Goal: Information Seeking & Learning: Check status

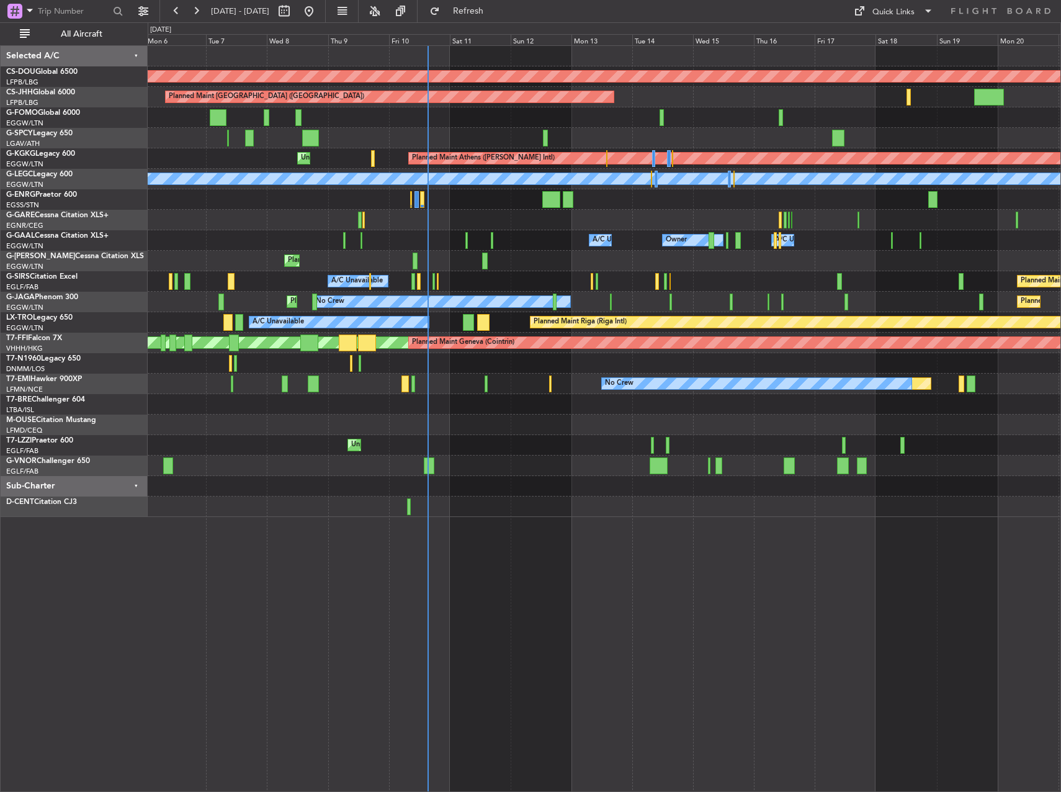
click at [413, 267] on div "Planned Maint [GEOGRAPHIC_DATA] ([GEOGRAPHIC_DATA])" at bounding box center [604, 261] width 913 height 20
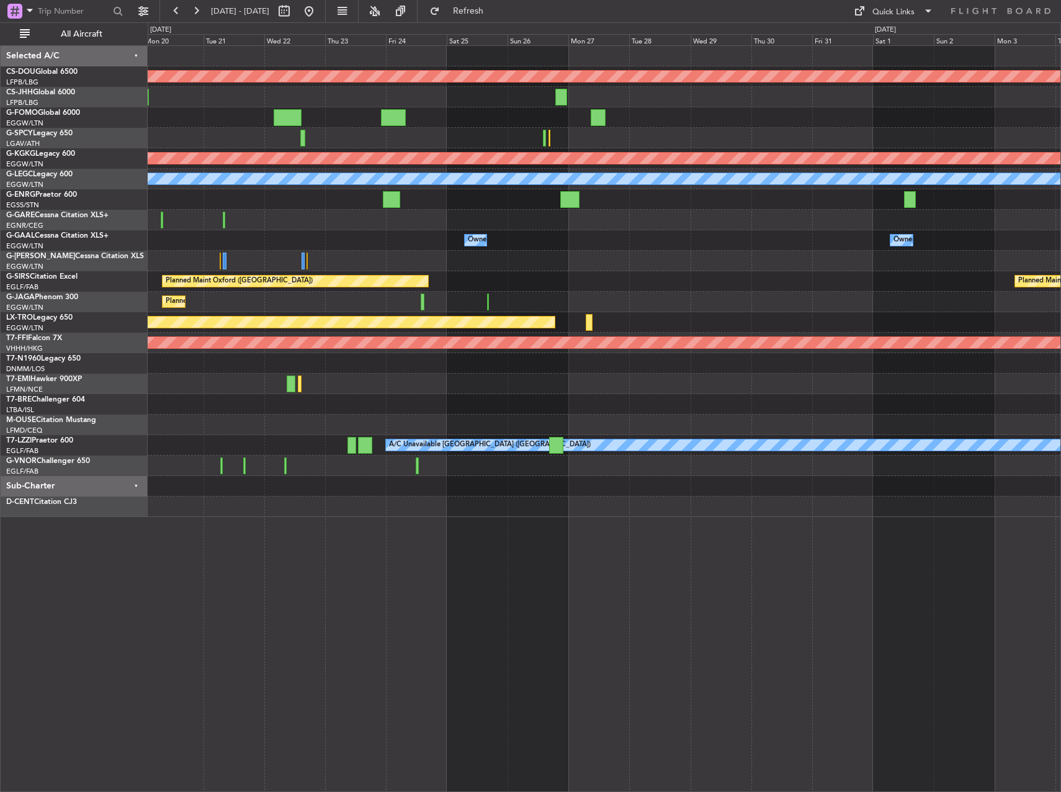
click at [279, 243] on div "Owner Owner Owner A/C Unavailable" at bounding box center [604, 240] width 913 height 20
click at [645, 243] on div "Owner Owner Owner A/C Unavailable" at bounding box center [604, 240] width 913 height 20
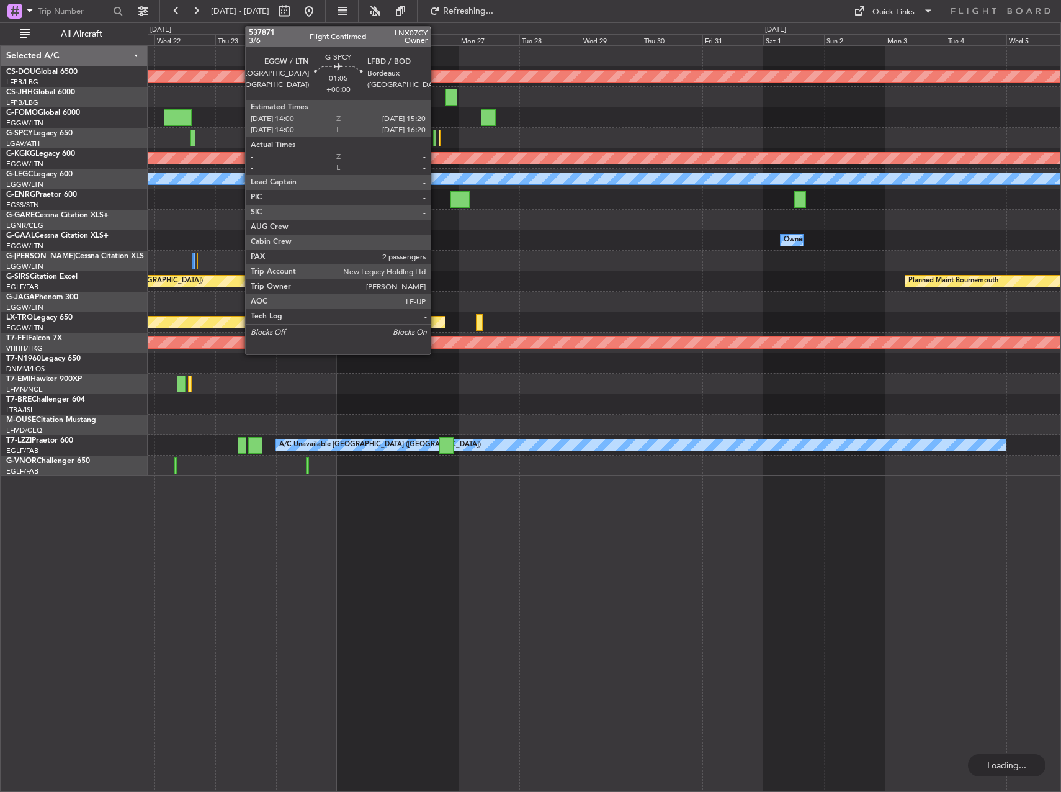
click at [436, 133] on div at bounding box center [435, 138] width 4 height 17
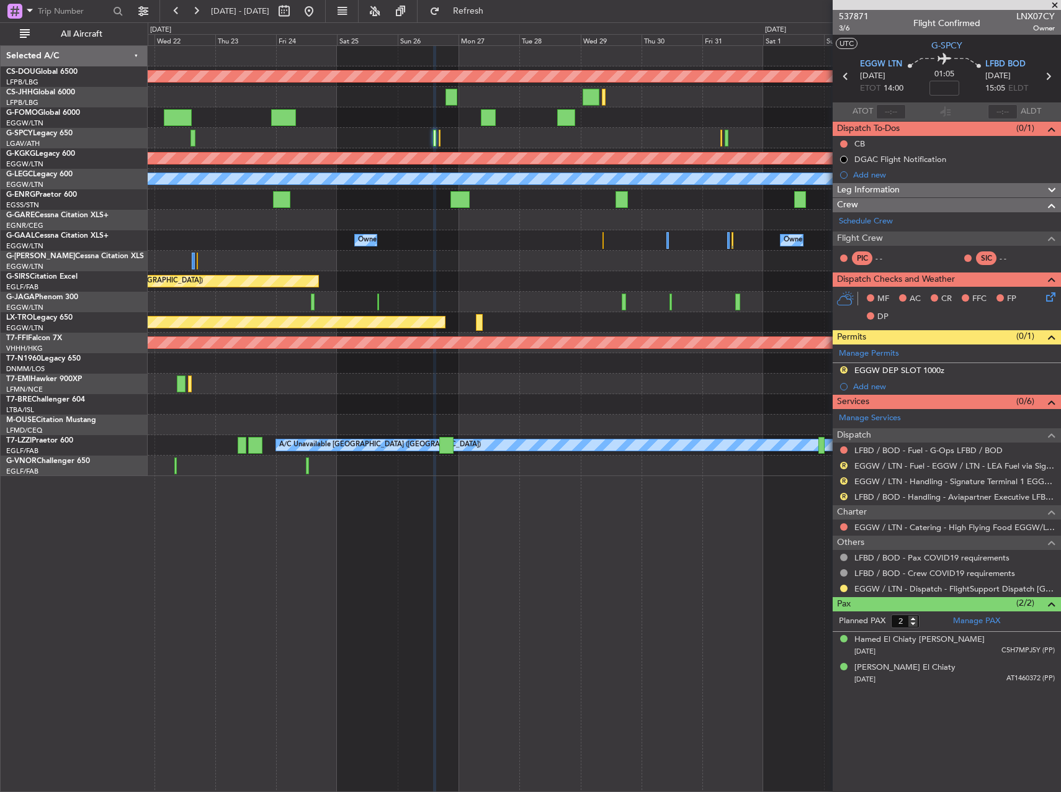
click at [457, 229] on div at bounding box center [604, 220] width 913 height 20
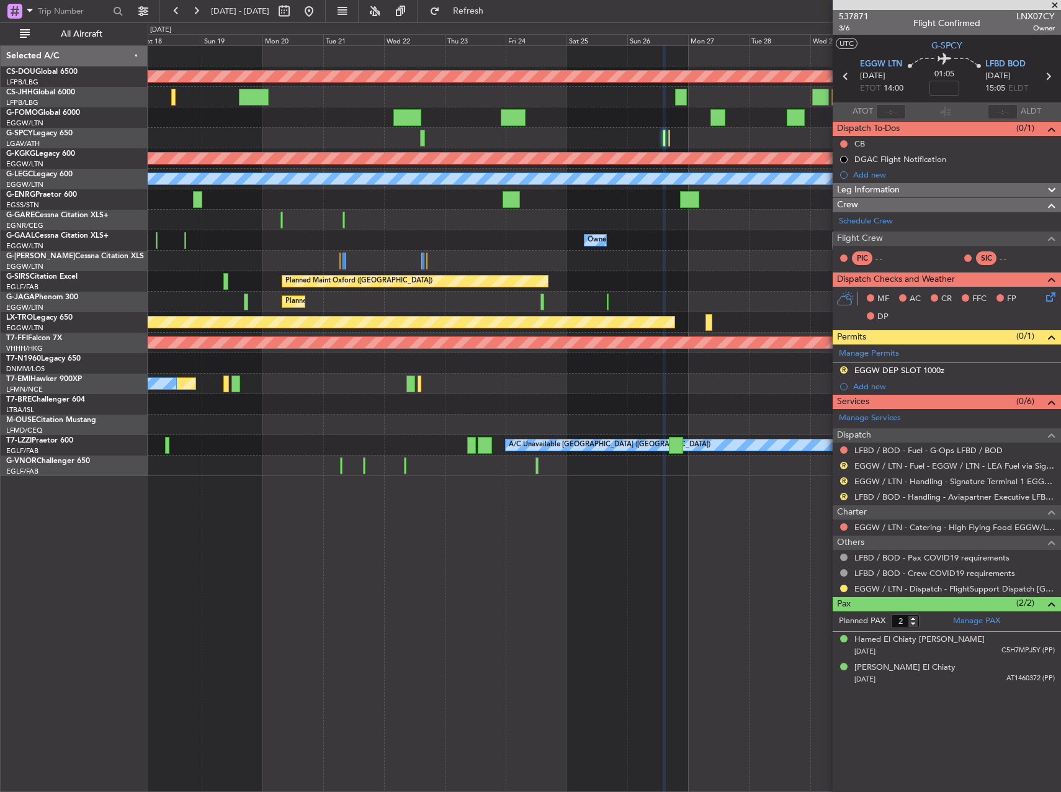
click at [640, 115] on div "Planned Maint London ([GEOGRAPHIC_DATA]) Planned Maint [GEOGRAPHIC_DATA] ([PERS…" at bounding box center [604, 261] width 913 height 430
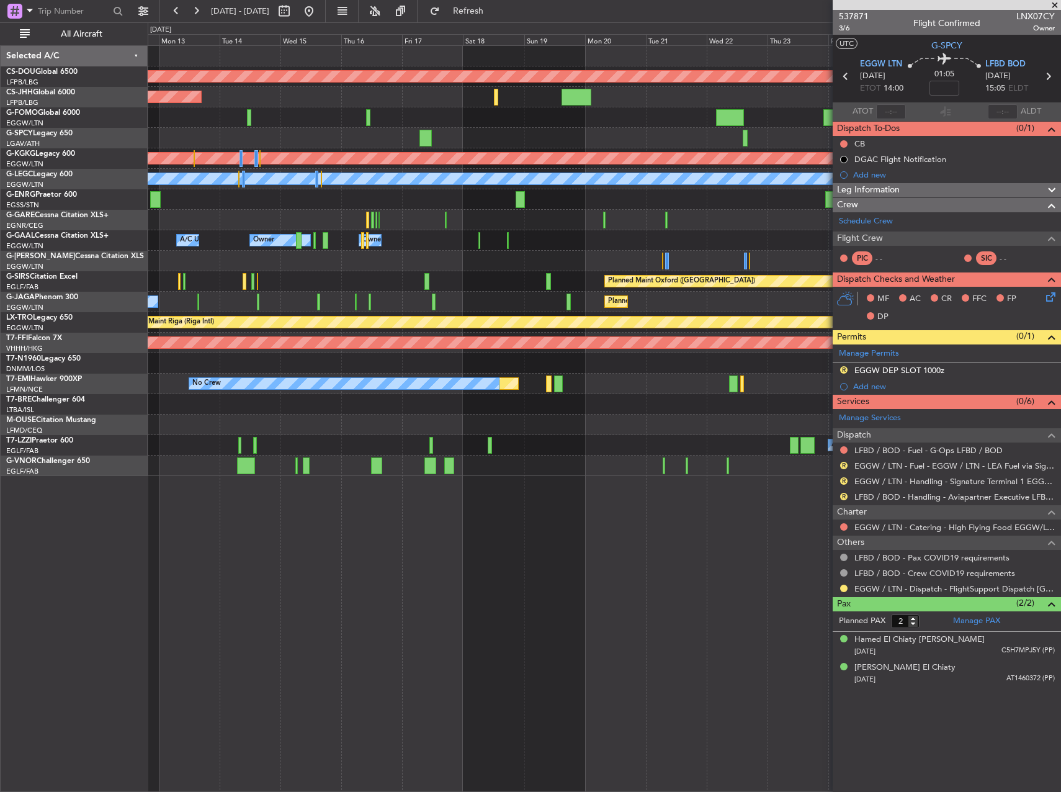
click at [657, 127] on div "Planned Maint London ([GEOGRAPHIC_DATA]) Planned Maint [GEOGRAPHIC_DATA] ([GEOG…" at bounding box center [604, 261] width 913 height 430
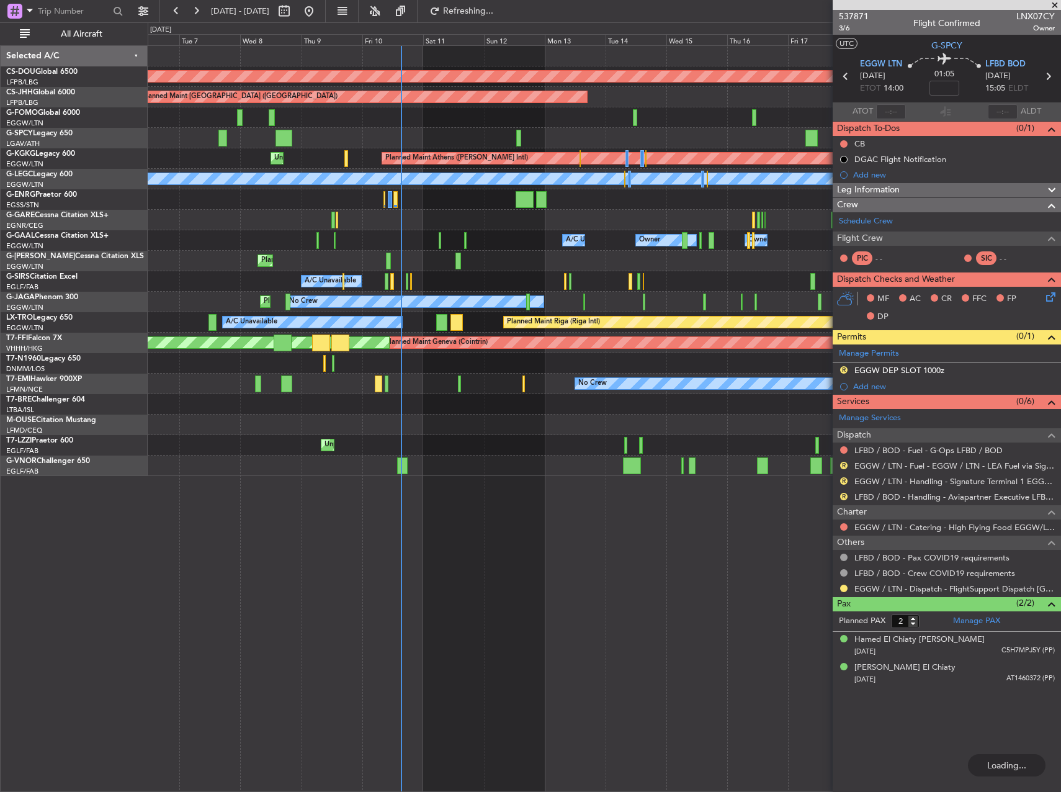
click at [681, 115] on div at bounding box center [604, 117] width 913 height 20
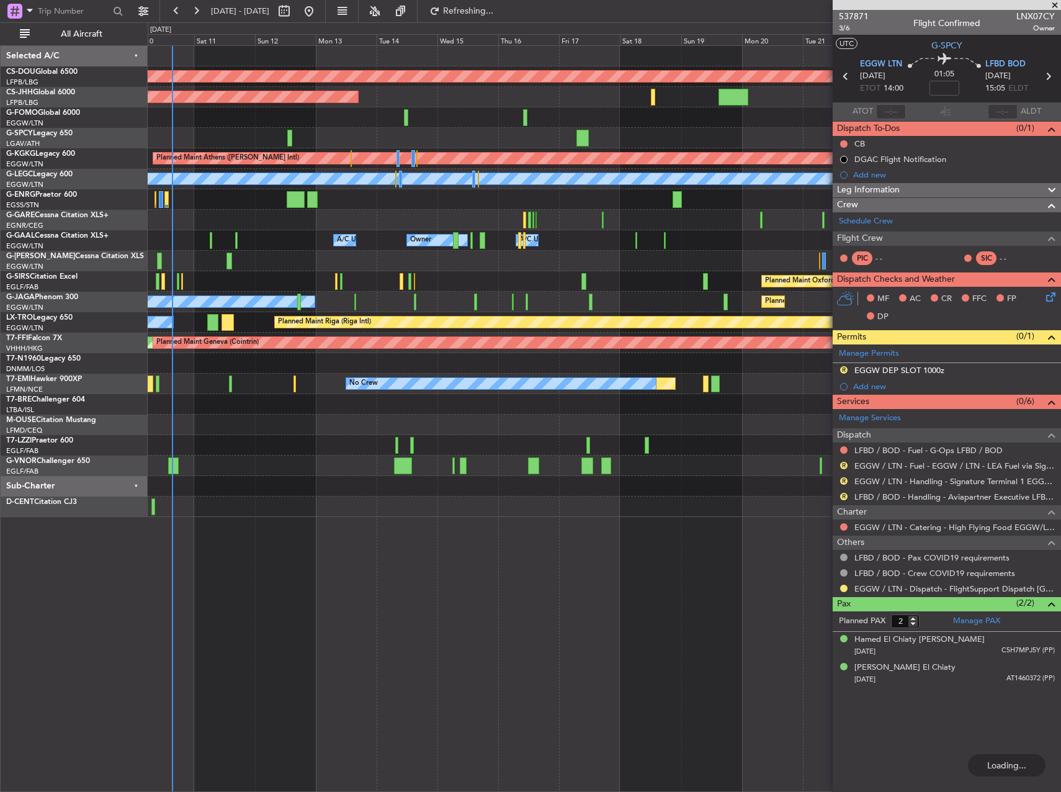
click at [357, 127] on div "Planned Maint London ([GEOGRAPHIC_DATA]) Planned Maint [GEOGRAPHIC_DATA] ([GEOG…" at bounding box center [604, 281] width 913 height 471
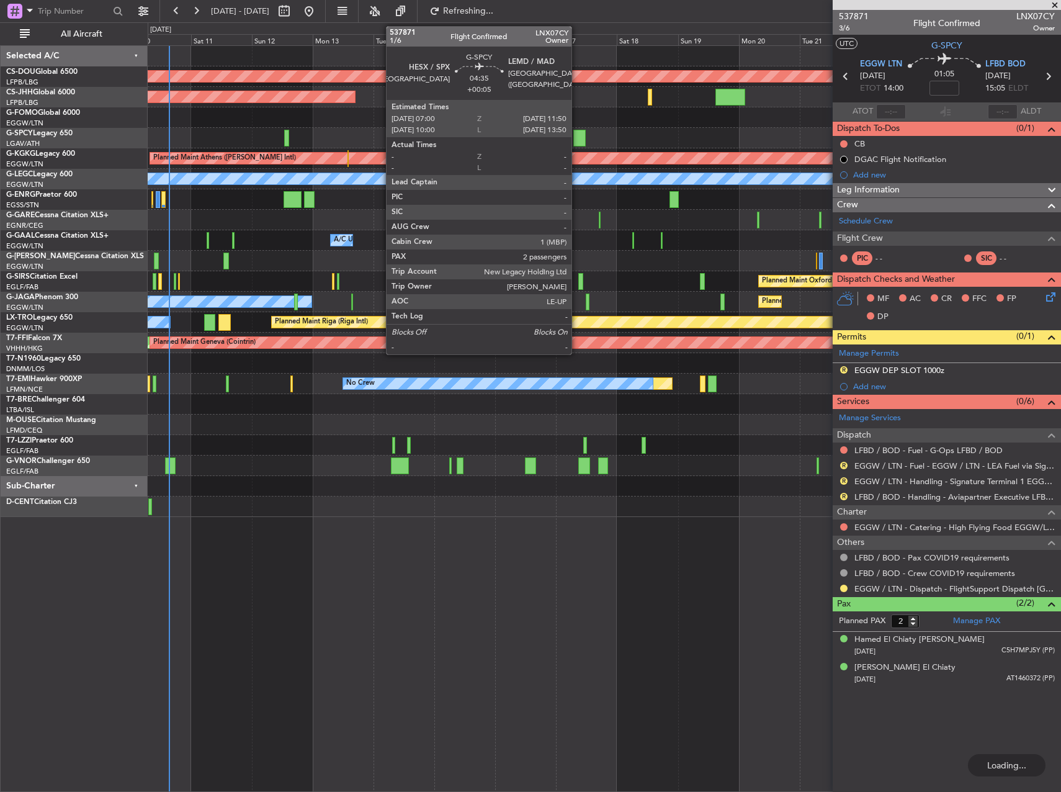
click at [577, 140] on div at bounding box center [579, 138] width 12 height 17
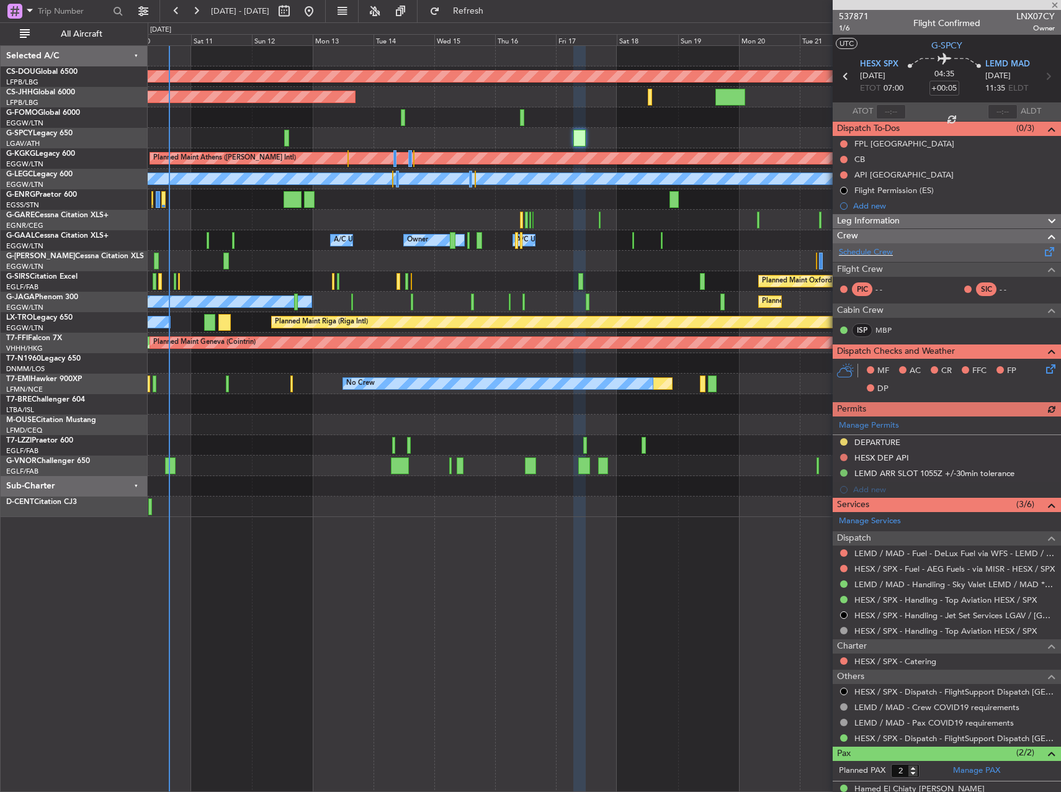
click at [929, 252] on div "Schedule Crew" at bounding box center [947, 252] width 228 height 19
click at [475, 8] on button "Refresh" at bounding box center [461, 11] width 74 height 20
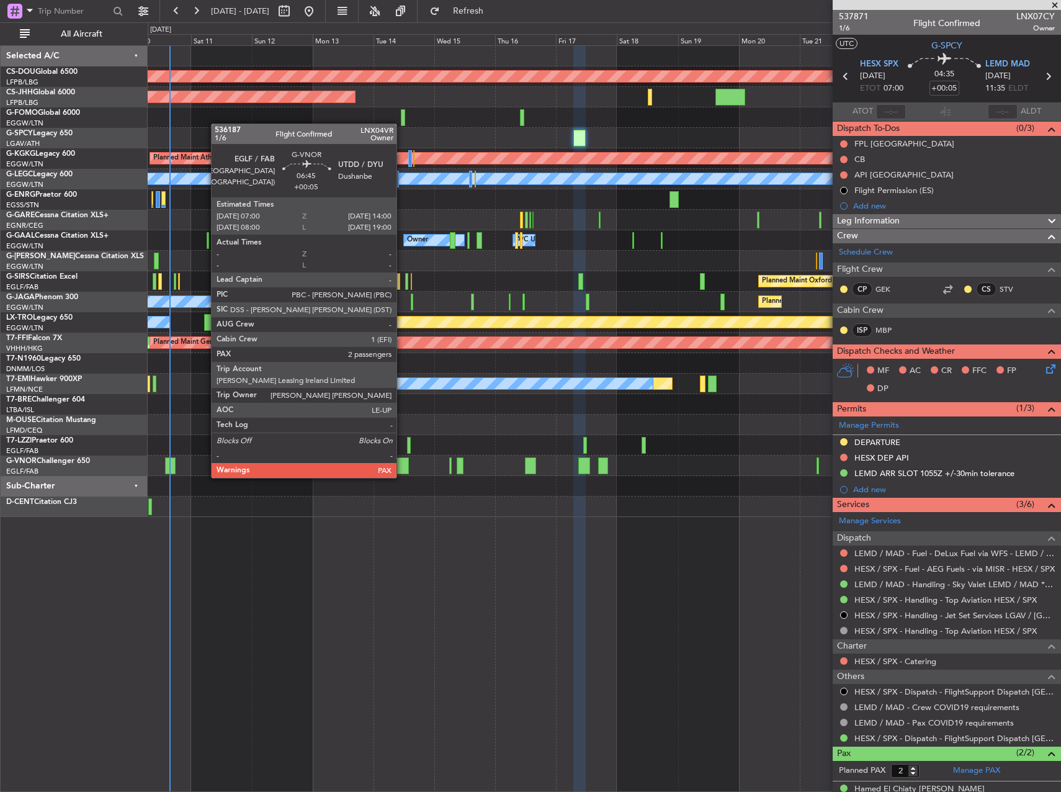
click at [398, 464] on div at bounding box center [400, 465] width 18 height 17
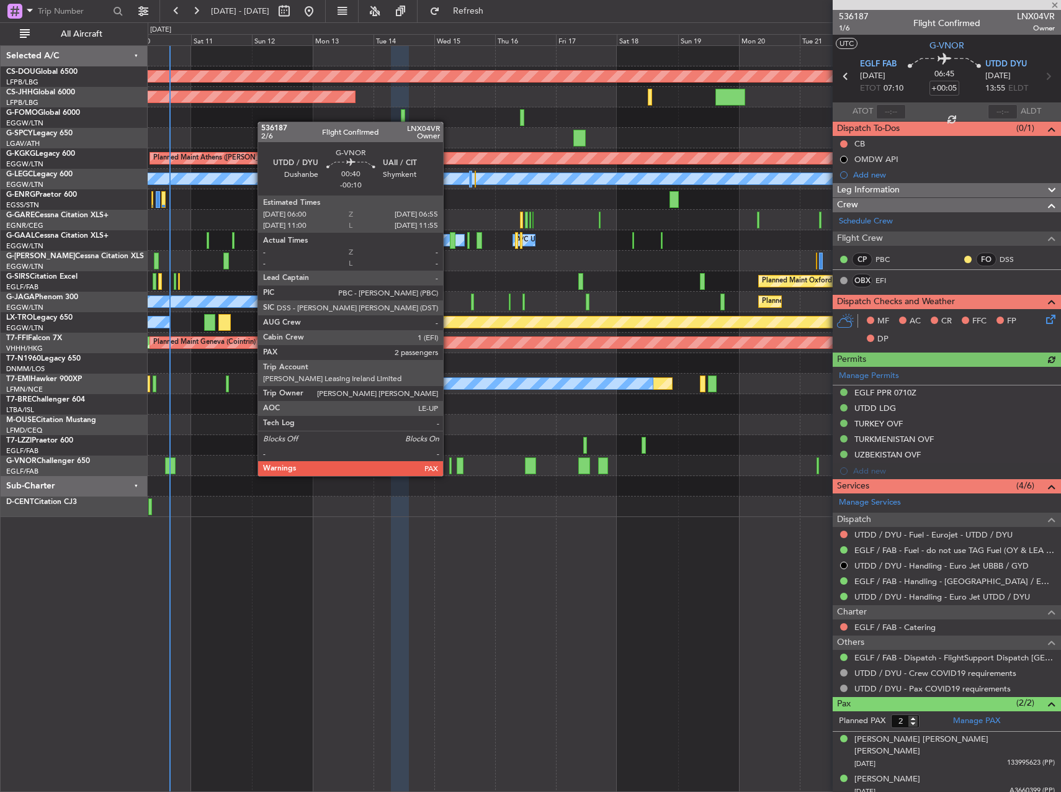
click at [449, 463] on div at bounding box center [450, 465] width 2 height 17
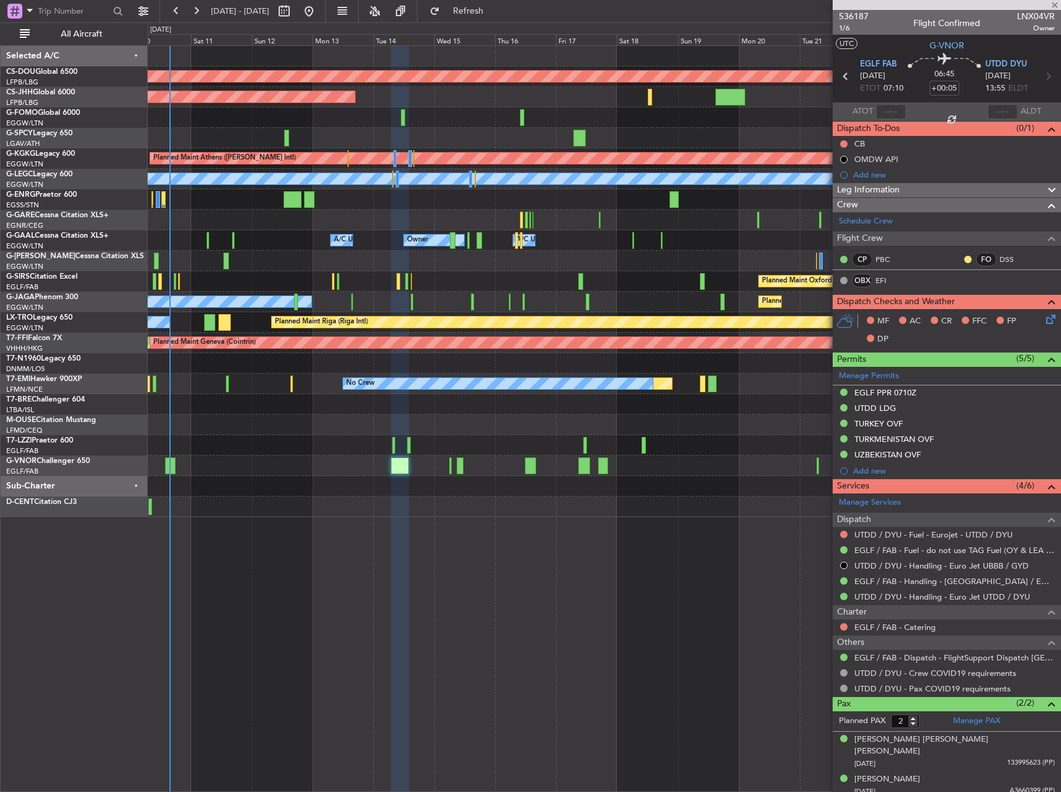
type input "-00:10"
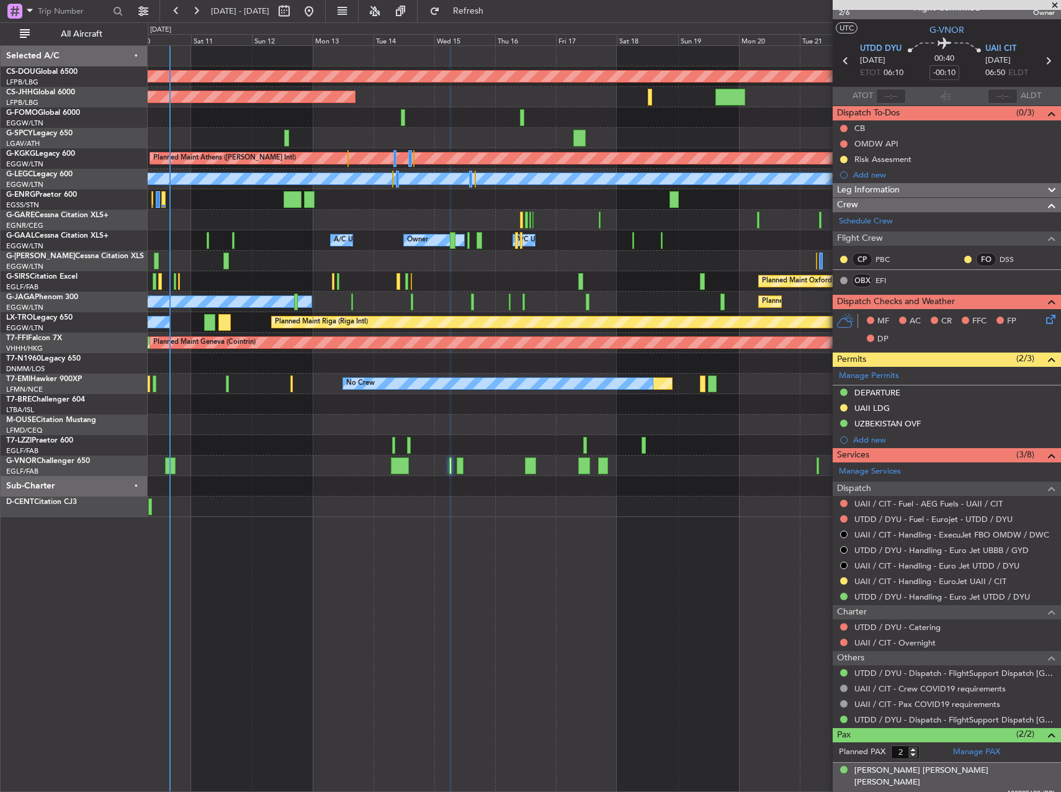
scroll to position [42, 0]
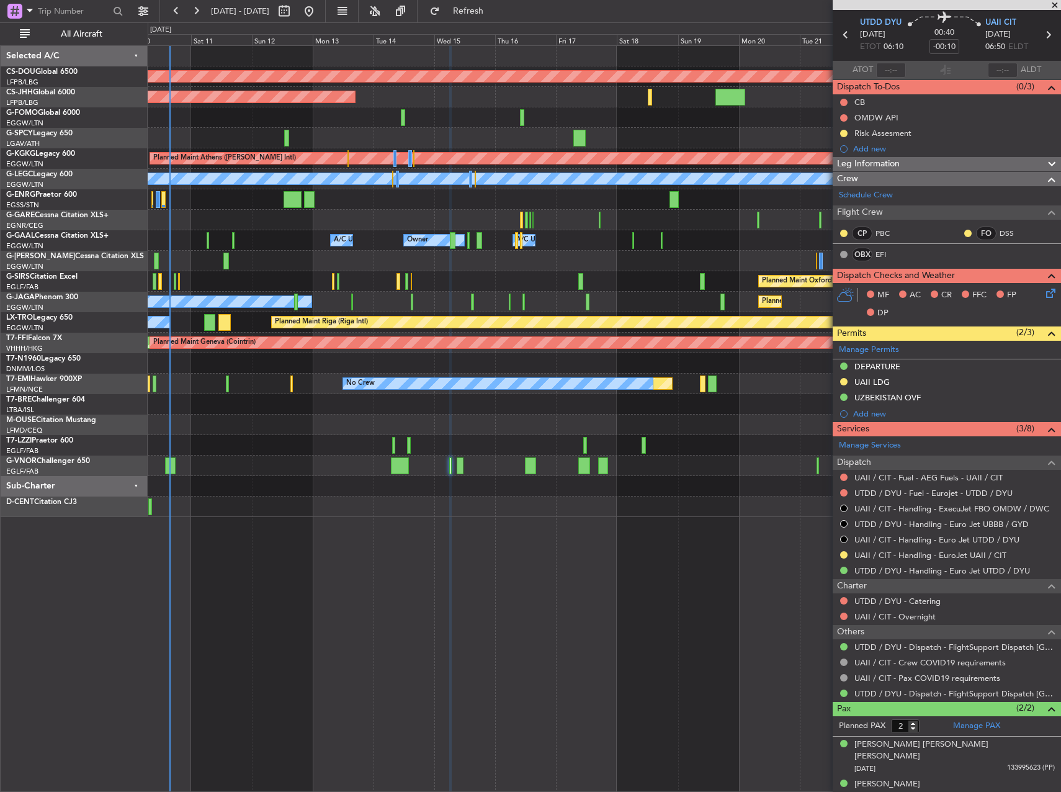
click at [459, 210] on div at bounding box center [604, 220] width 913 height 20
click at [1055, 7] on span at bounding box center [1055, 5] width 12 height 11
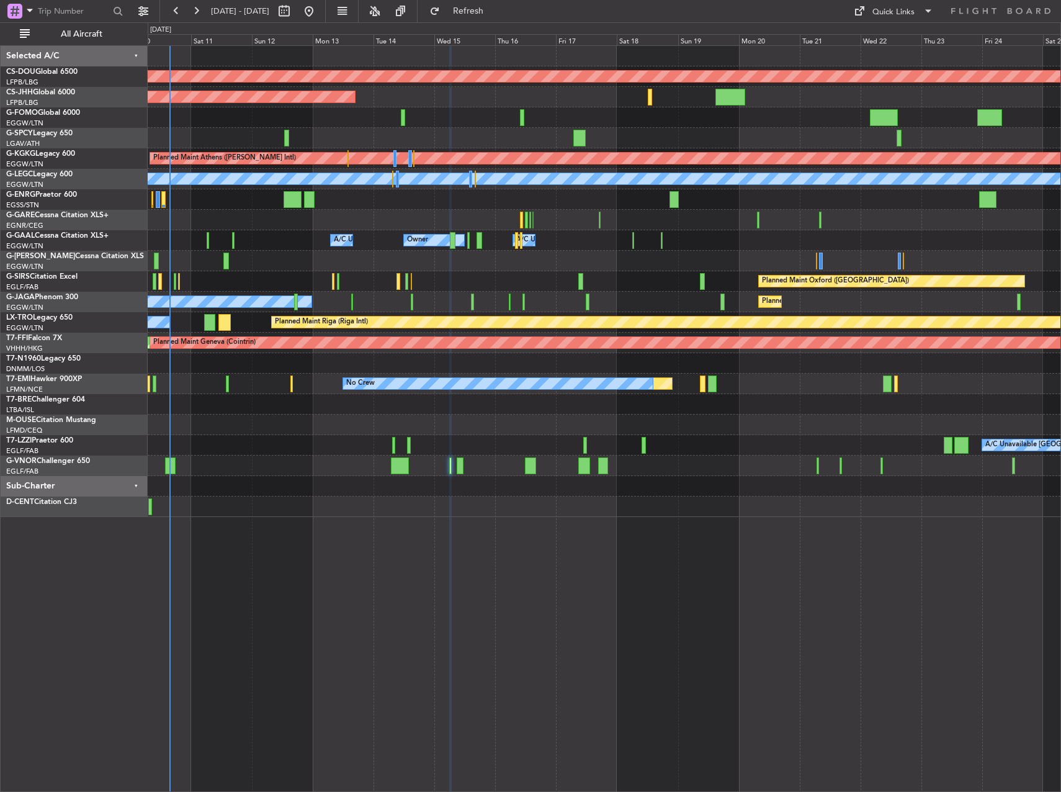
type input "0"
click at [457, 470] on div at bounding box center [460, 465] width 7 height 17
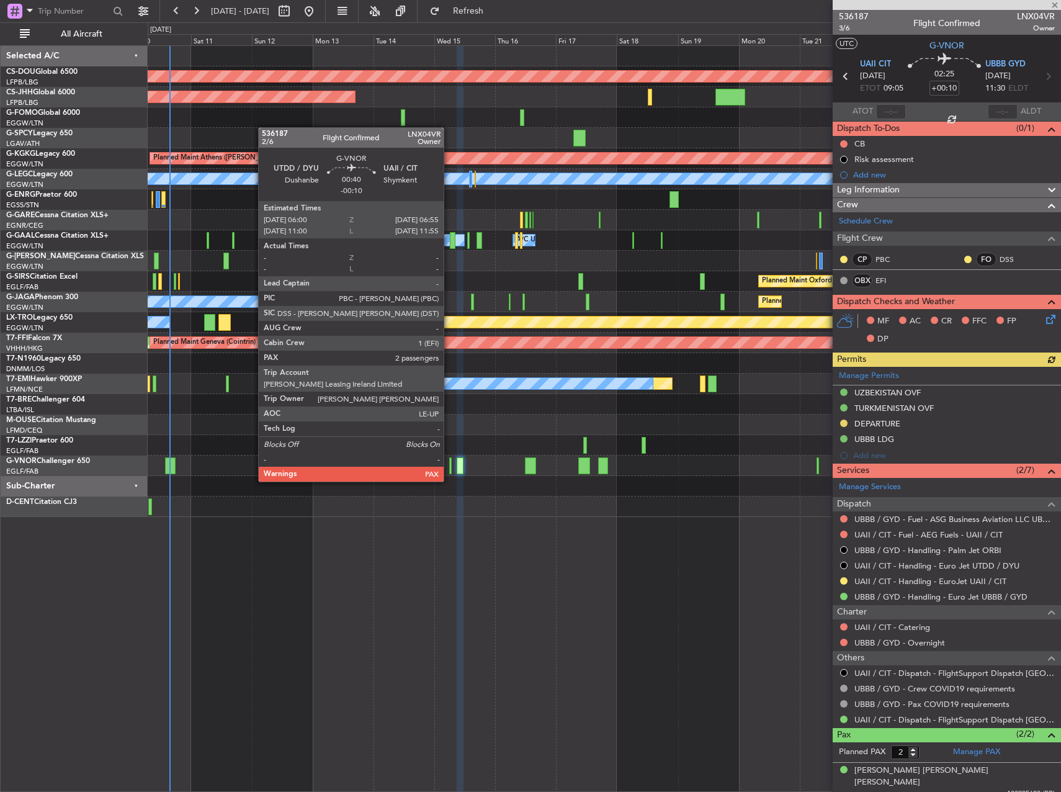
click at [449, 470] on div at bounding box center [450, 465] width 2 height 17
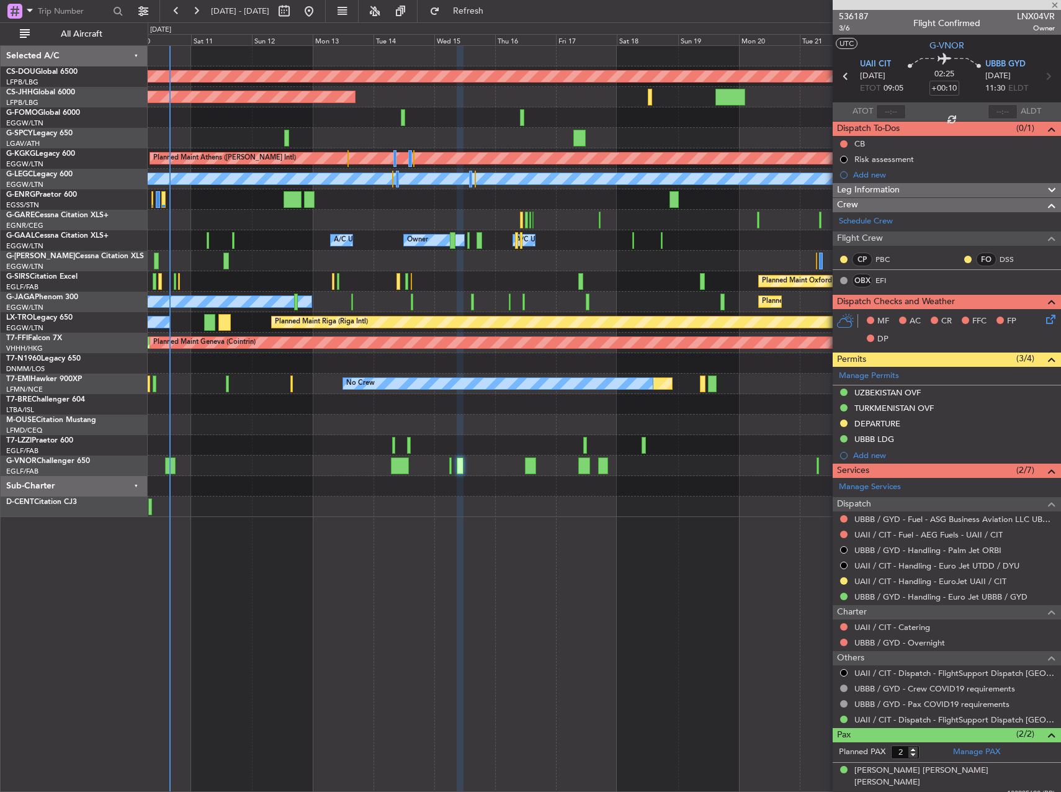
type input "-00:10"
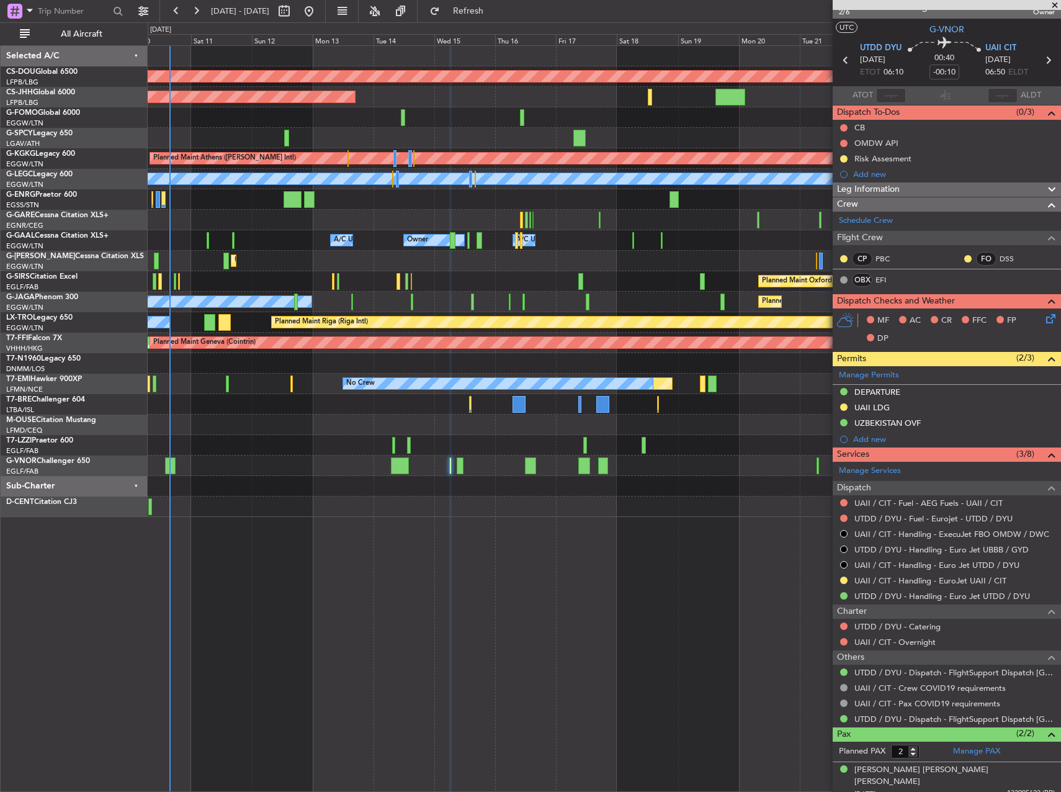
scroll to position [42, 0]
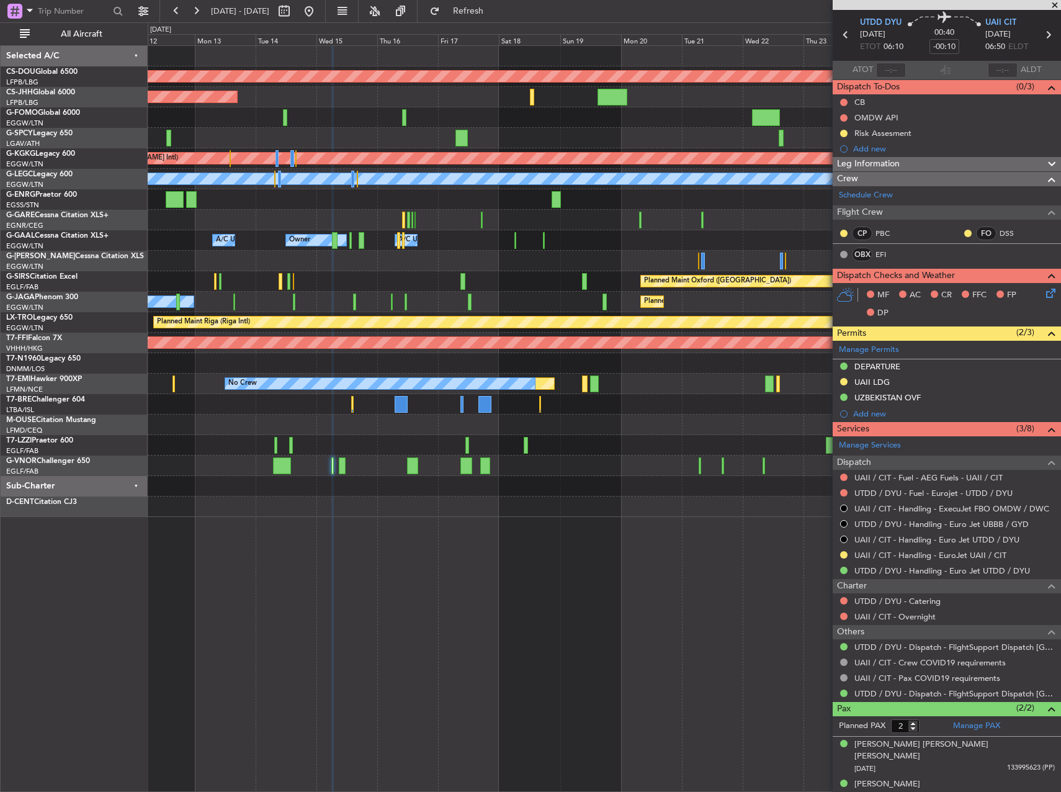
click at [340, 509] on div at bounding box center [604, 506] width 913 height 20
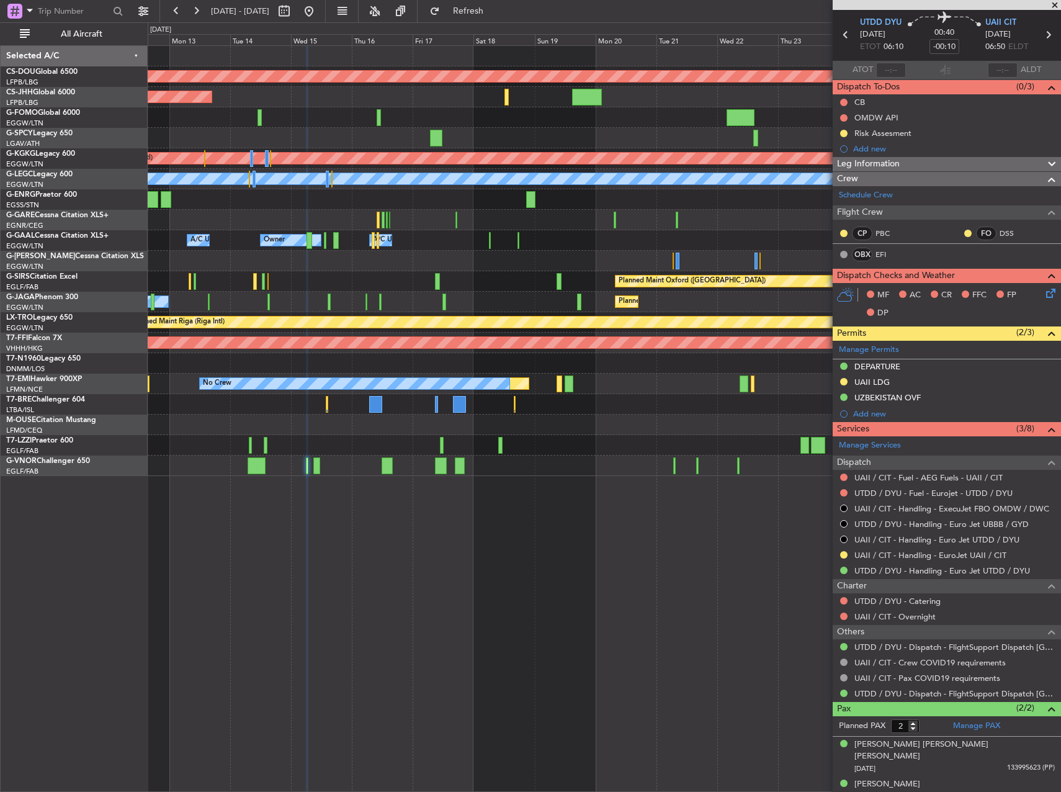
click at [388, 285] on div "Planned Maint Oxford ([GEOGRAPHIC_DATA]) A/C Unavailable" at bounding box center [604, 281] width 913 height 20
click at [1052, 2] on span at bounding box center [1055, 5] width 12 height 11
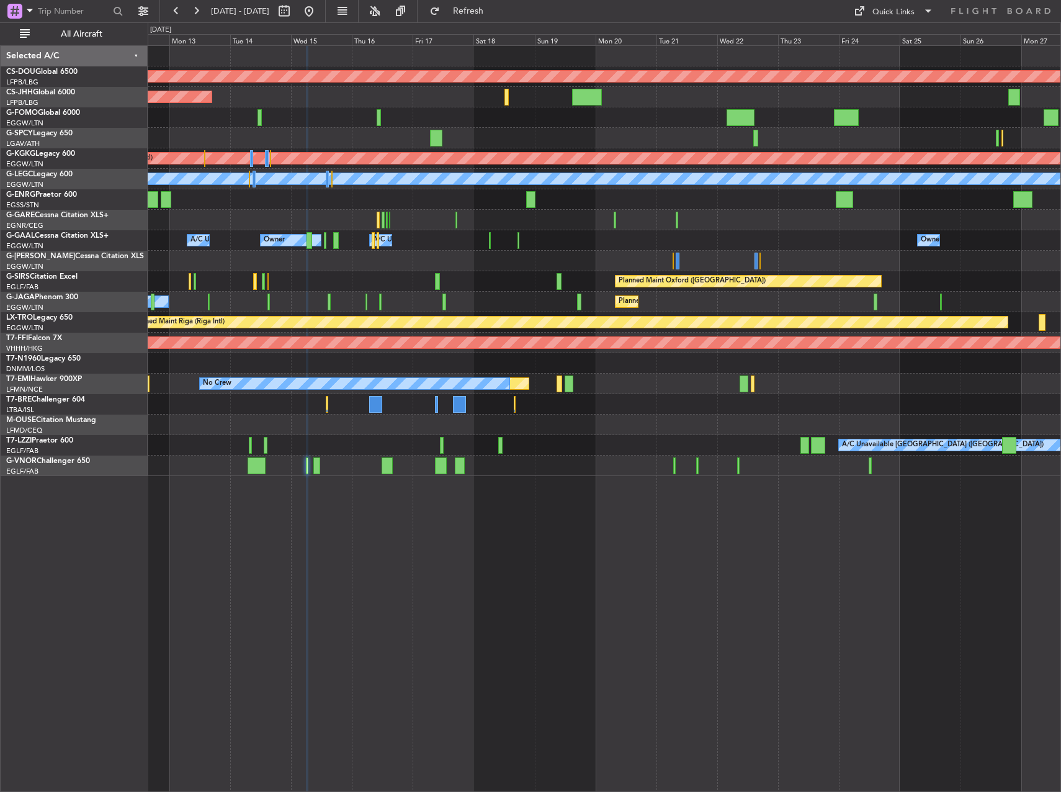
type input "0"
click at [880, 20] on button "Quick Links" at bounding box center [894, 11] width 92 height 20
click at [875, 47] on button "Trip Builder" at bounding box center [894, 41] width 93 height 30
click at [921, 14] on span at bounding box center [928, 11] width 15 height 15
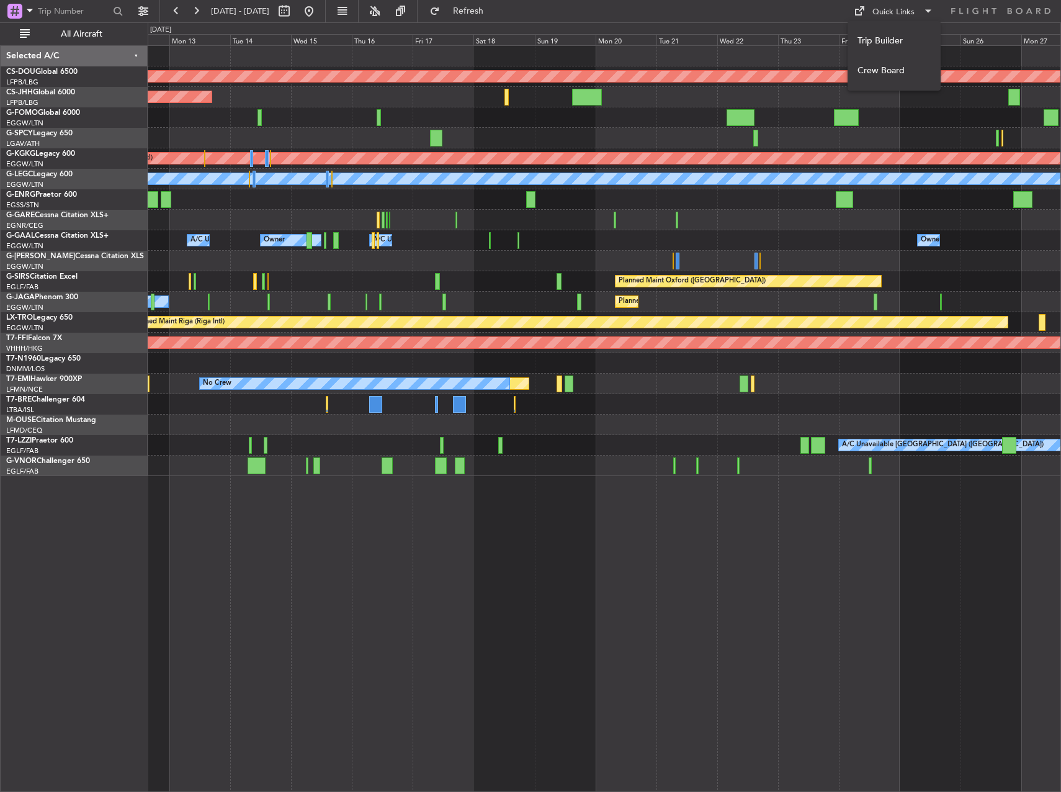
click at [866, 69] on button "Crew Board" at bounding box center [894, 71] width 93 height 30
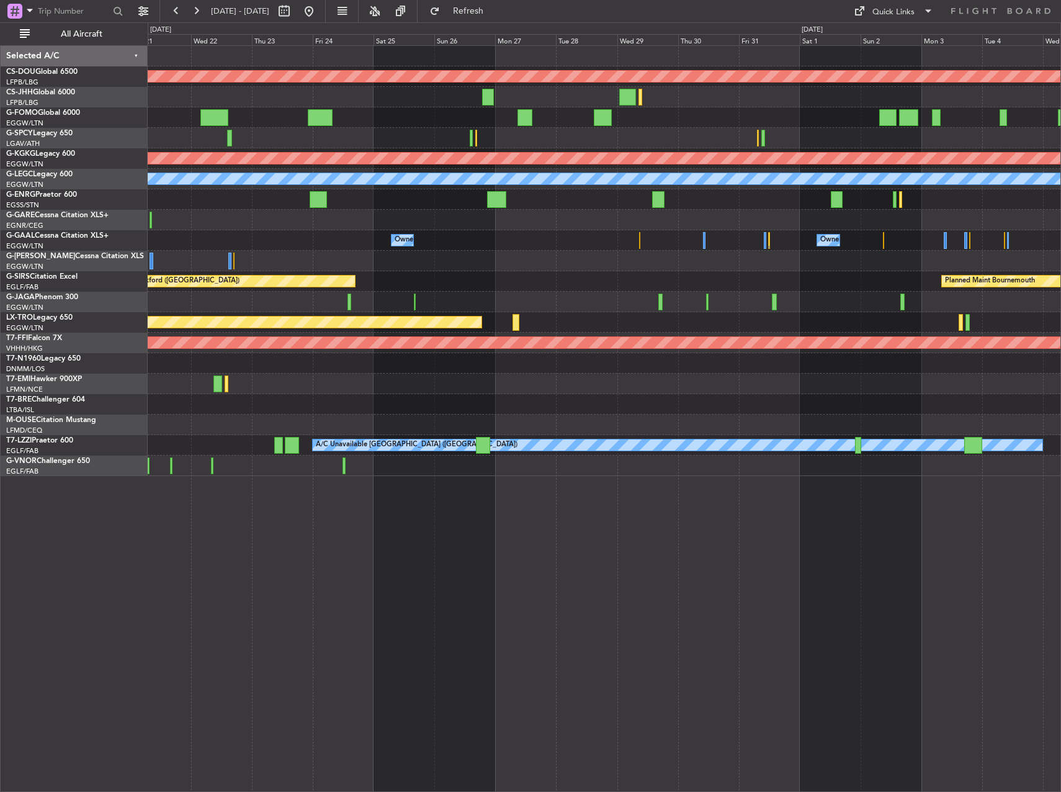
click at [462, 259] on div at bounding box center [604, 261] width 913 height 20
click at [511, 359] on div at bounding box center [604, 363] width 913 height 20
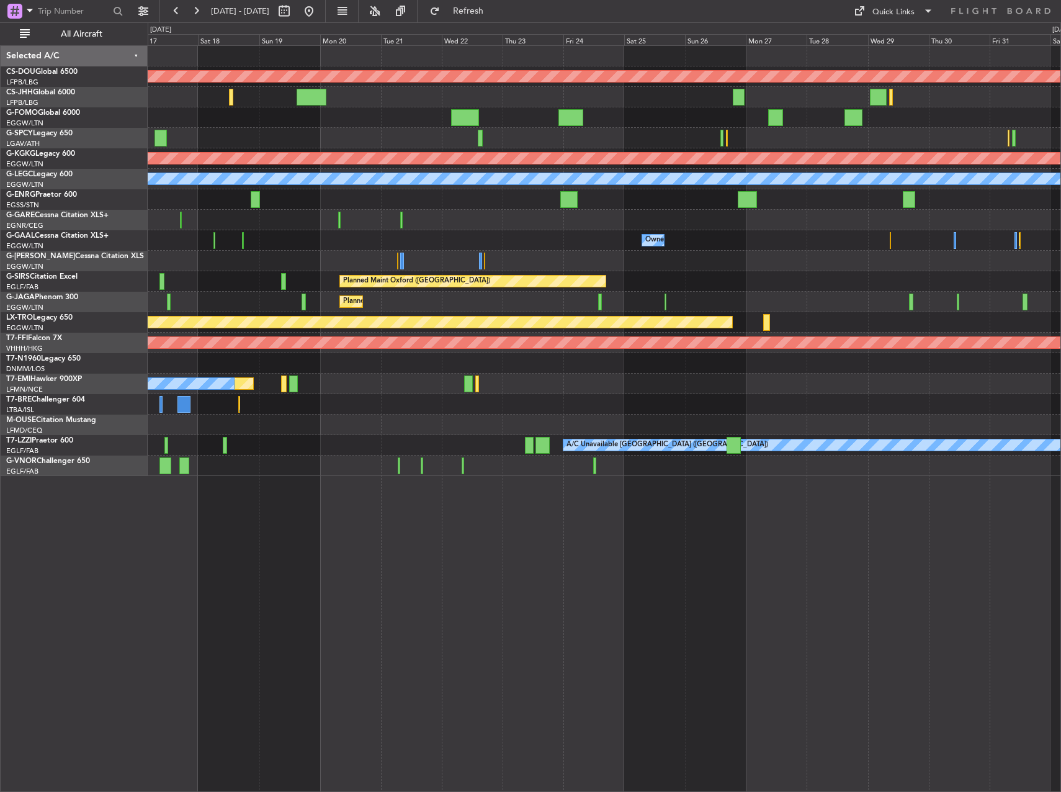
click at [720, 383] on div "Planned Maint No Crew" at bounding box center [604, 384] width 913 height 20
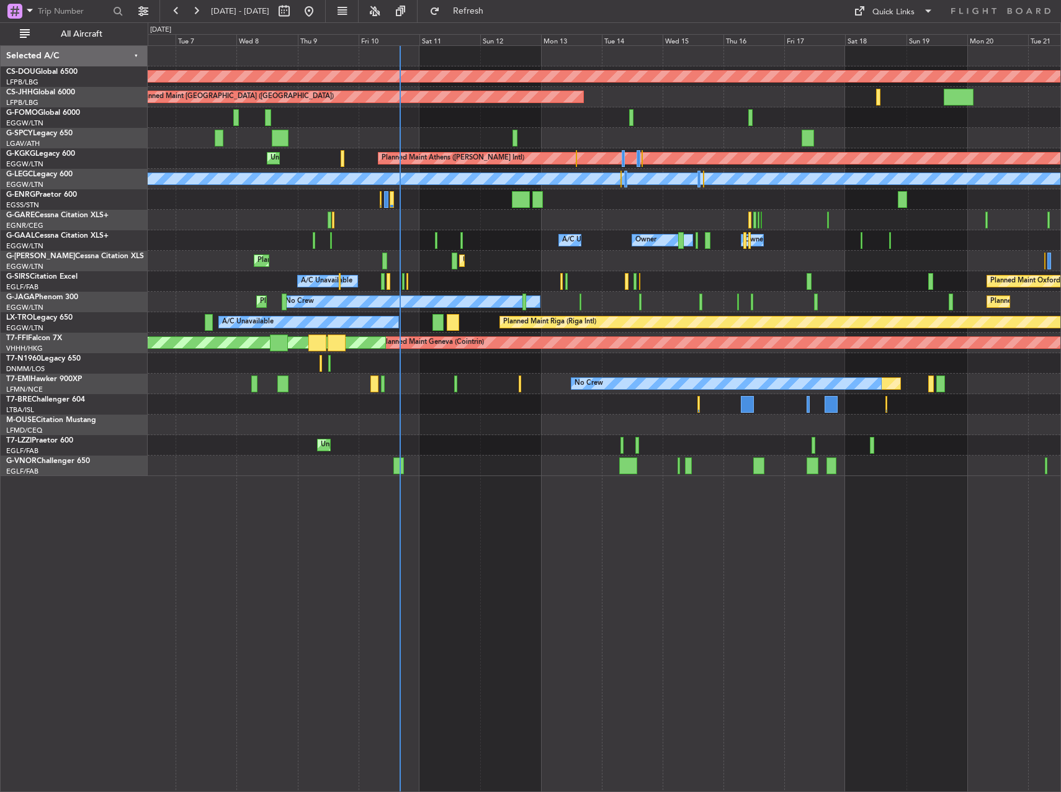
click at [673, 418] on div at bounding box center [604, 424] width 913 height 20
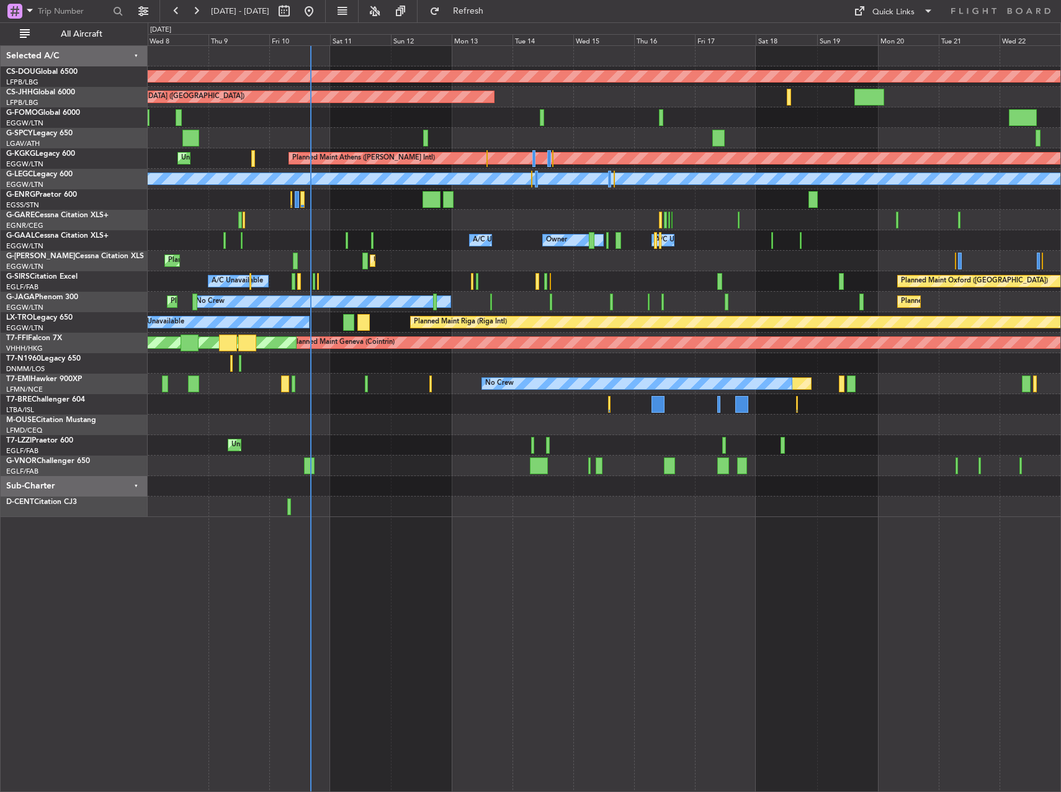
click at [388, 453] on div "Unplanned Maint [GEOGRAPHIC_DATA] ([GEOGRAPHIC_DATA]) A/C Unavailable [GEOGRAPH…" at bounding box center [604, 445] width 913 height 20
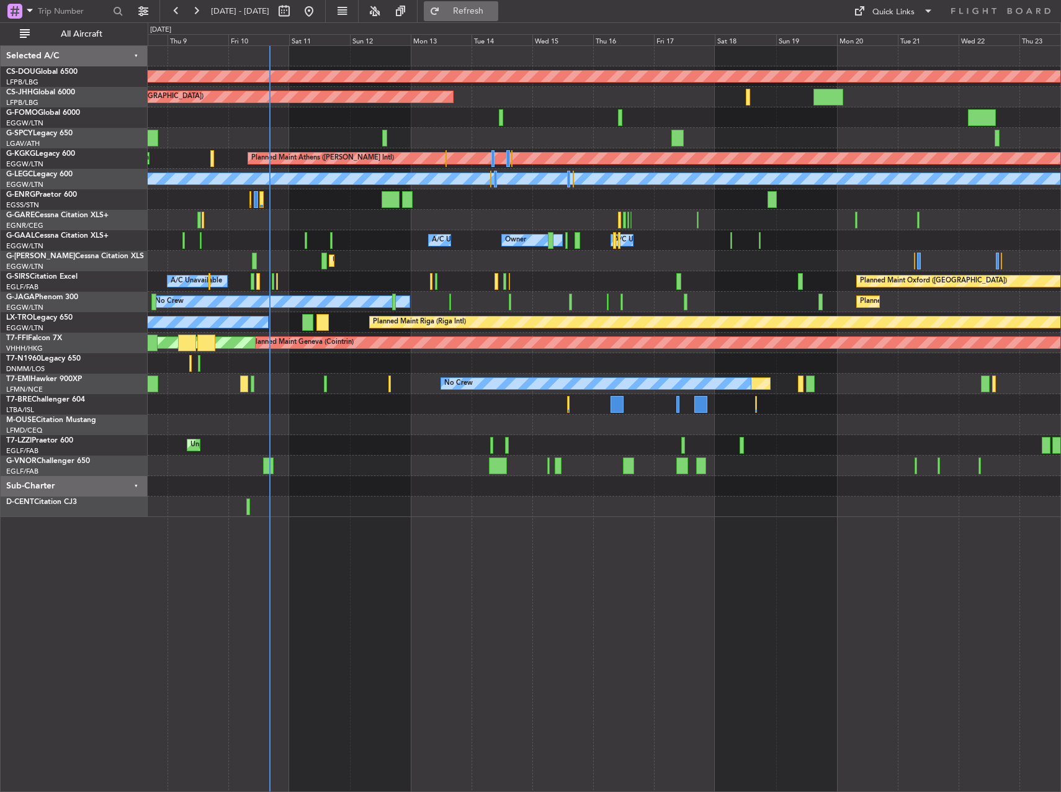
click at [494, 11] on span "Refresh" at bounding box center [468, 11] width 52 height 9
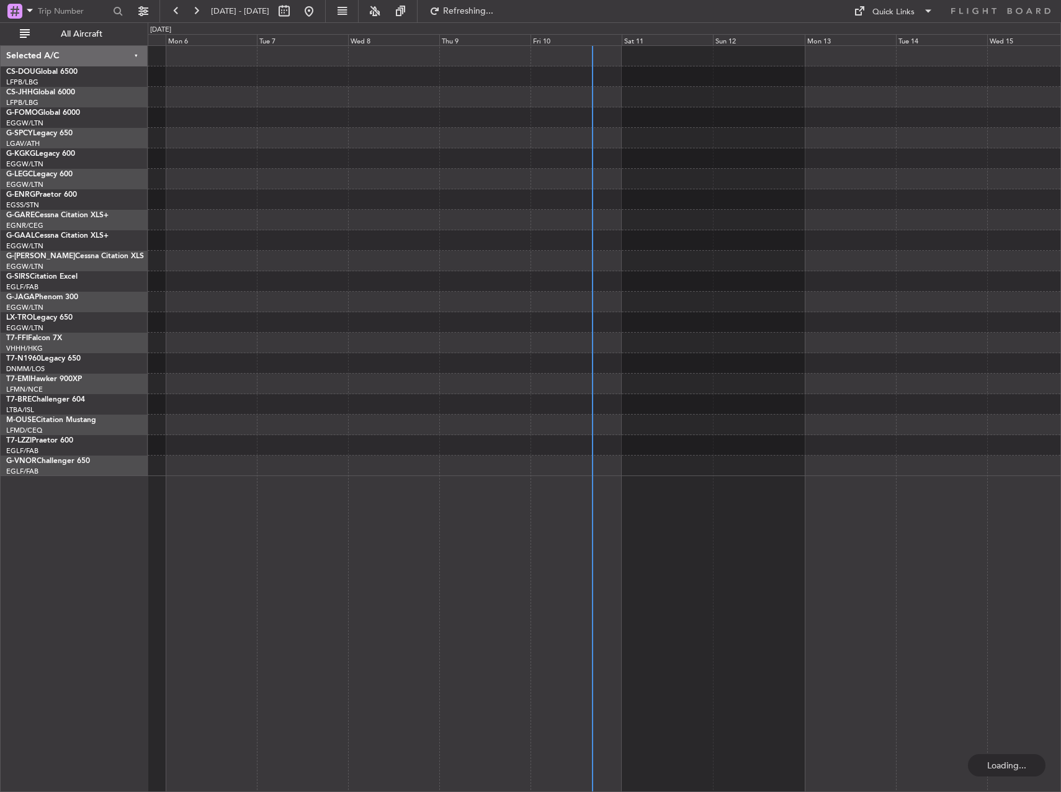
click at [492, 449] on div at bounding box center [604, 445] width 913 height 20
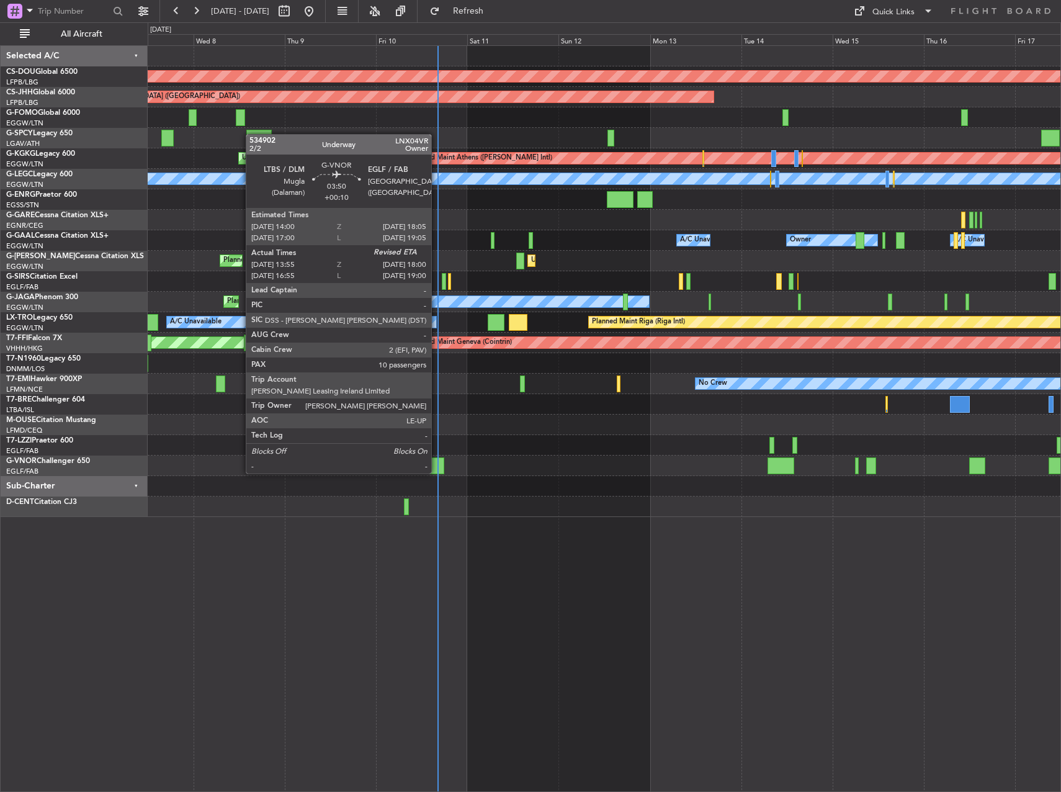
click at [437, 461] on div at bounding box center [437, 465] width 16 height 17
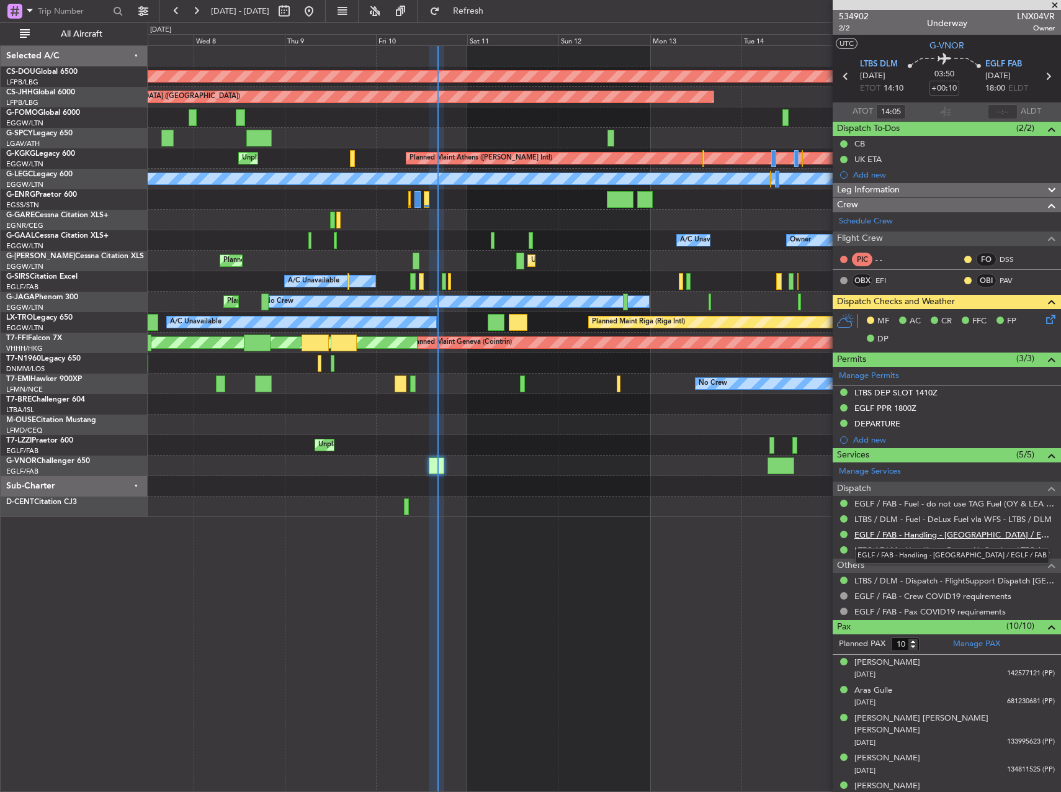
click at [905, 535] on link "EGLF / FAB - Handling - [GEOGRAPHIC_DATA] / EGLF / FAB" at bounding box center [954, 534] width 200 height 11
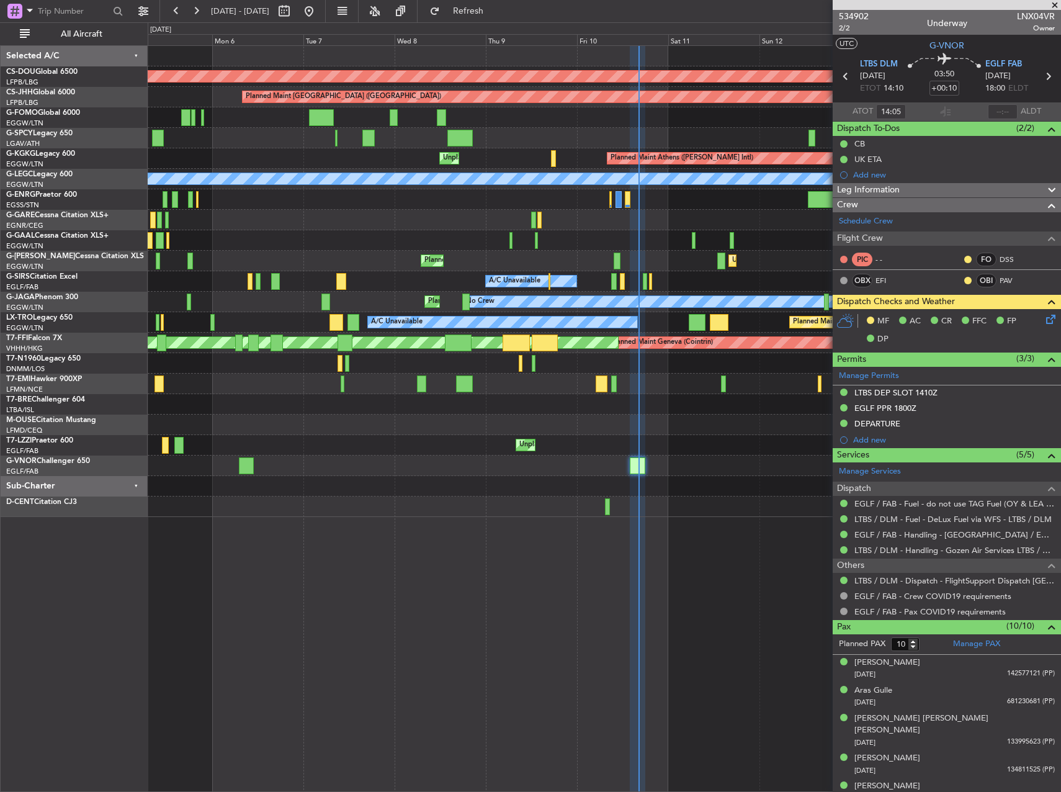
click at [647, 444] on div "Planned Maint London ([GEOGRAPHIC_DATA]) Planned Maint [GEOGRAPHIC_DATA] ([GEOG…" at bounding box center [604, 281] width 913 height 471
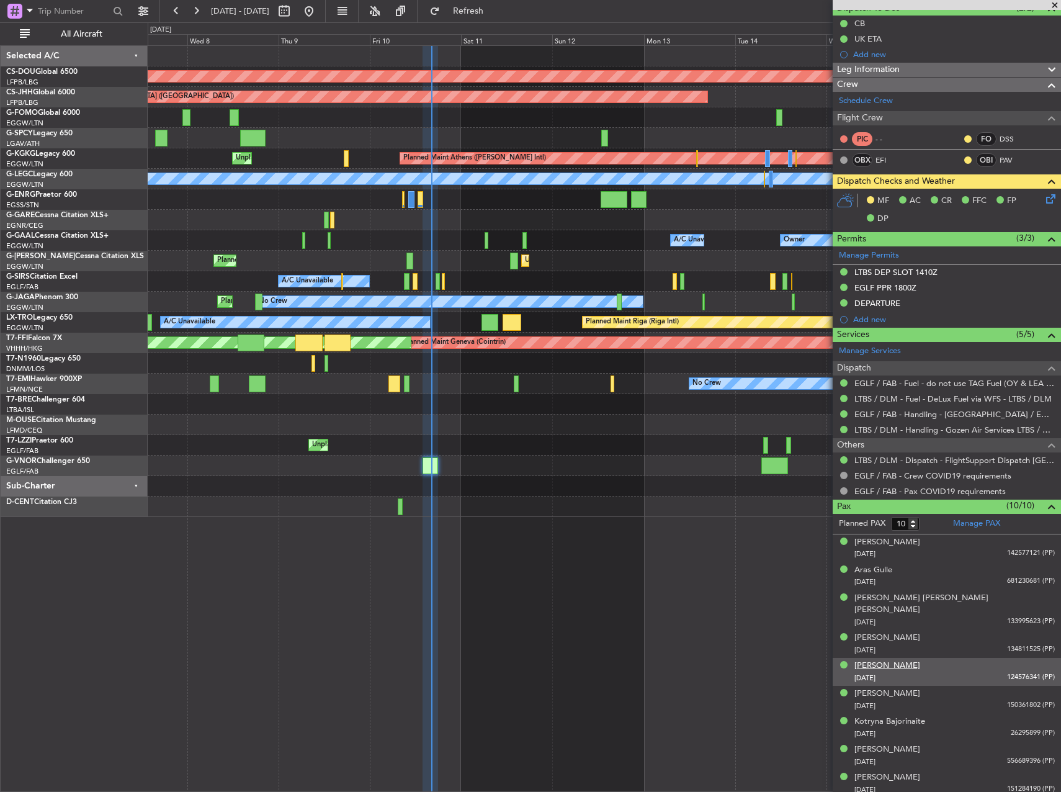
scroll to position [141, 0]
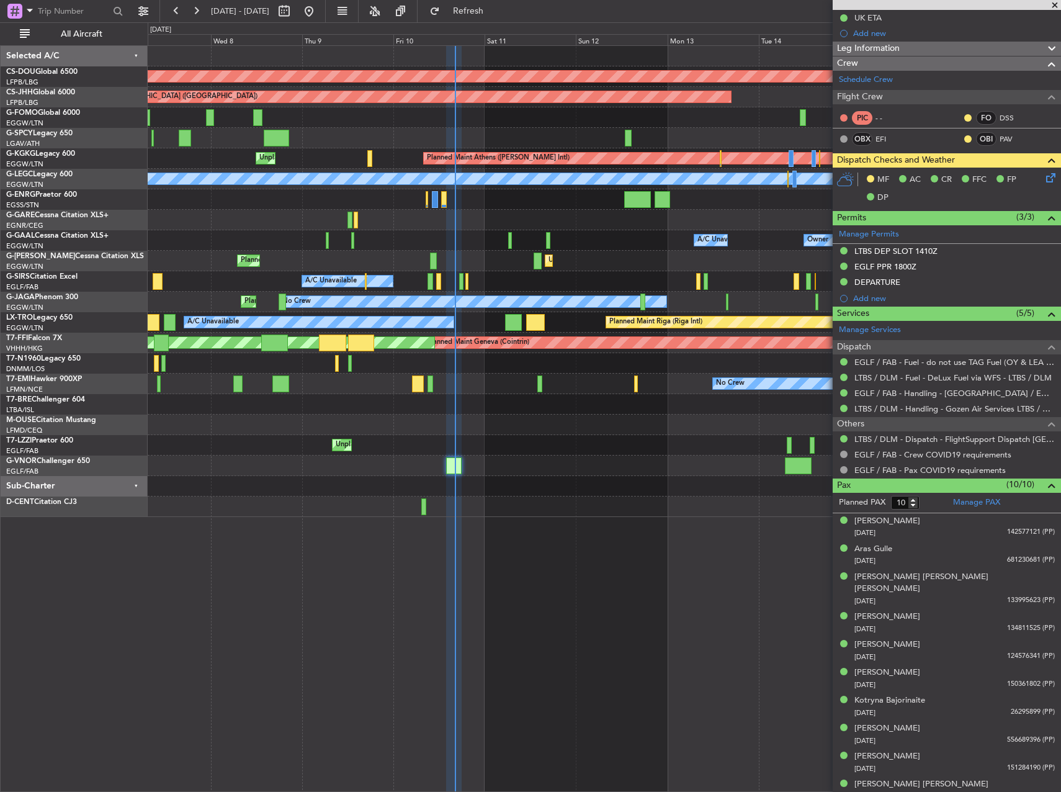
click at [407, 447] on div "Unplanned Maint [GEOGRAPHIC_DATA] ([GEOGRAPHIC_DATA])" at bounding box center [604, 445] width 913 height 20
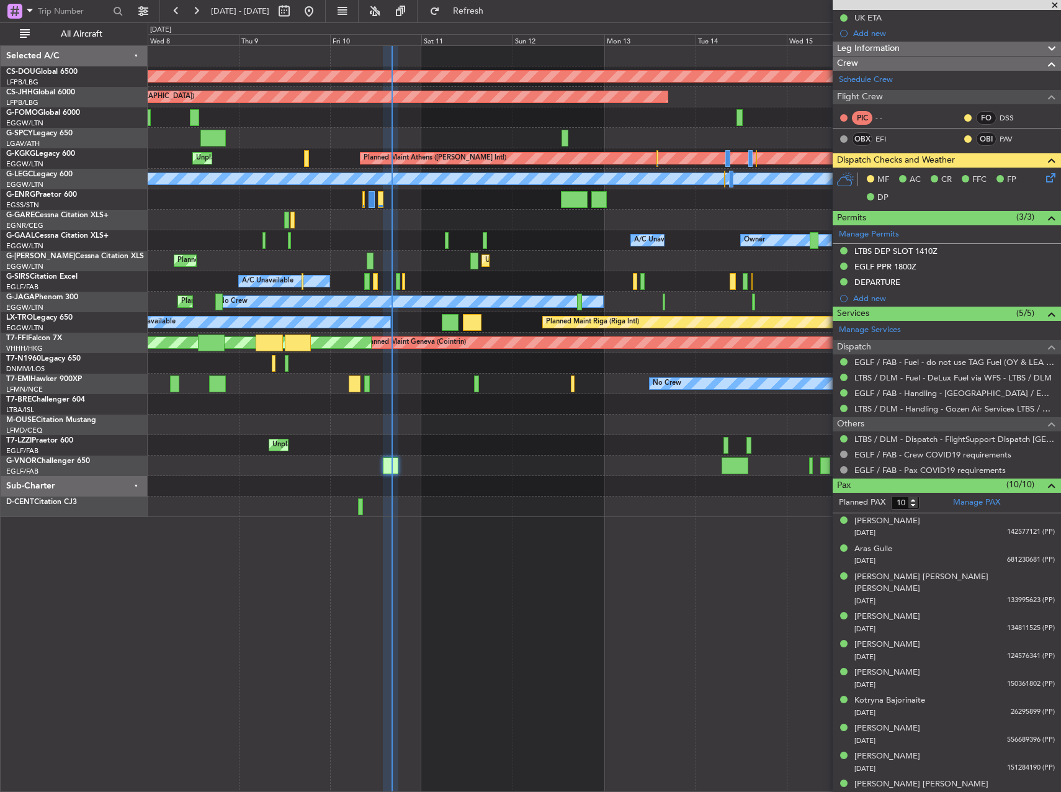
click at [361, 468] on div at bounding box center [604, 465] width 913 height 20
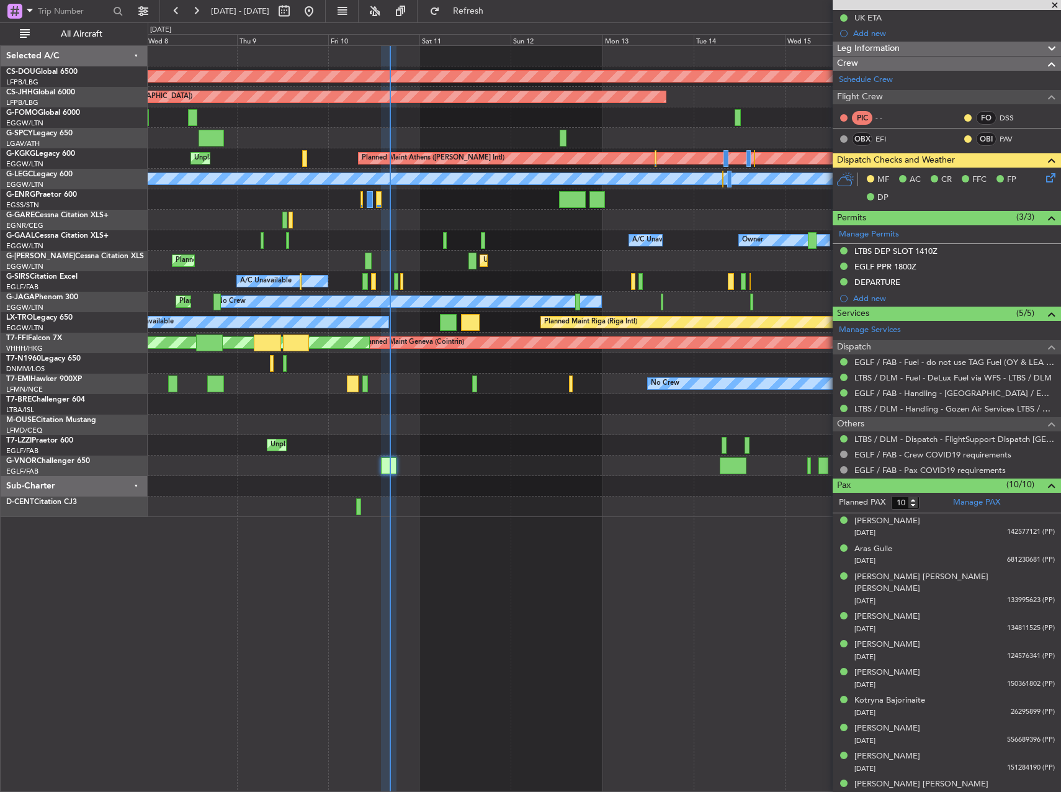
click at [285, 486] on div at bounding box center [604, 486] width 913 height 20
